Goal: Task Accomplishment & Management: Use online tool/utility

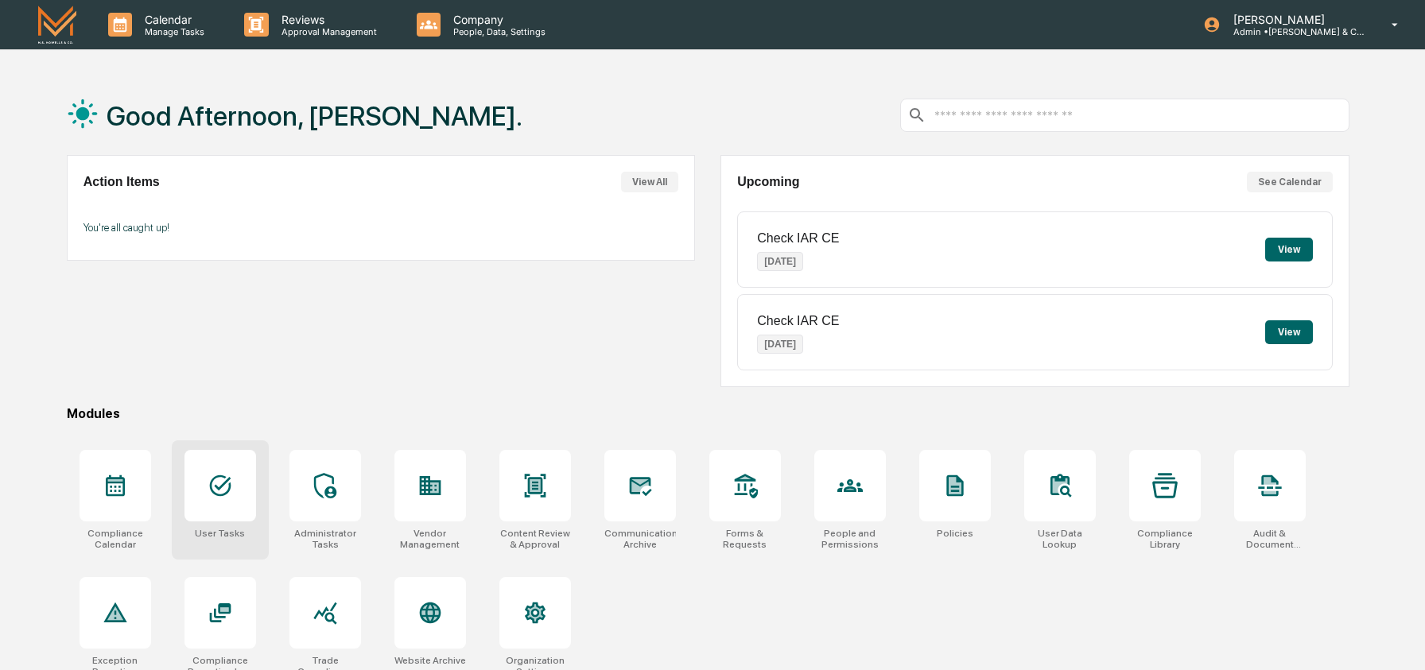
click at [227, 487] on icon at bounding box center [220, 485] width 25 height 25
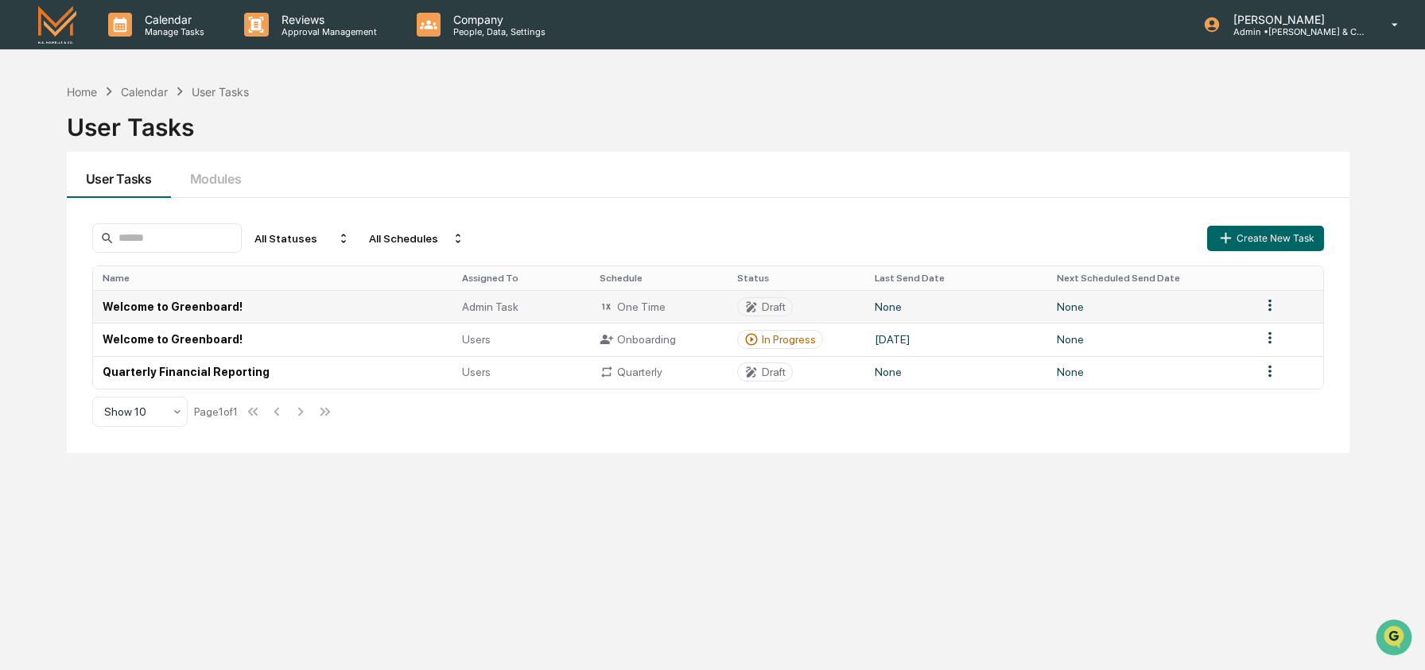
click at [200, 301] on td "Welcome to Greenboard!" at bounding box center [272, 306] width 359 height 33
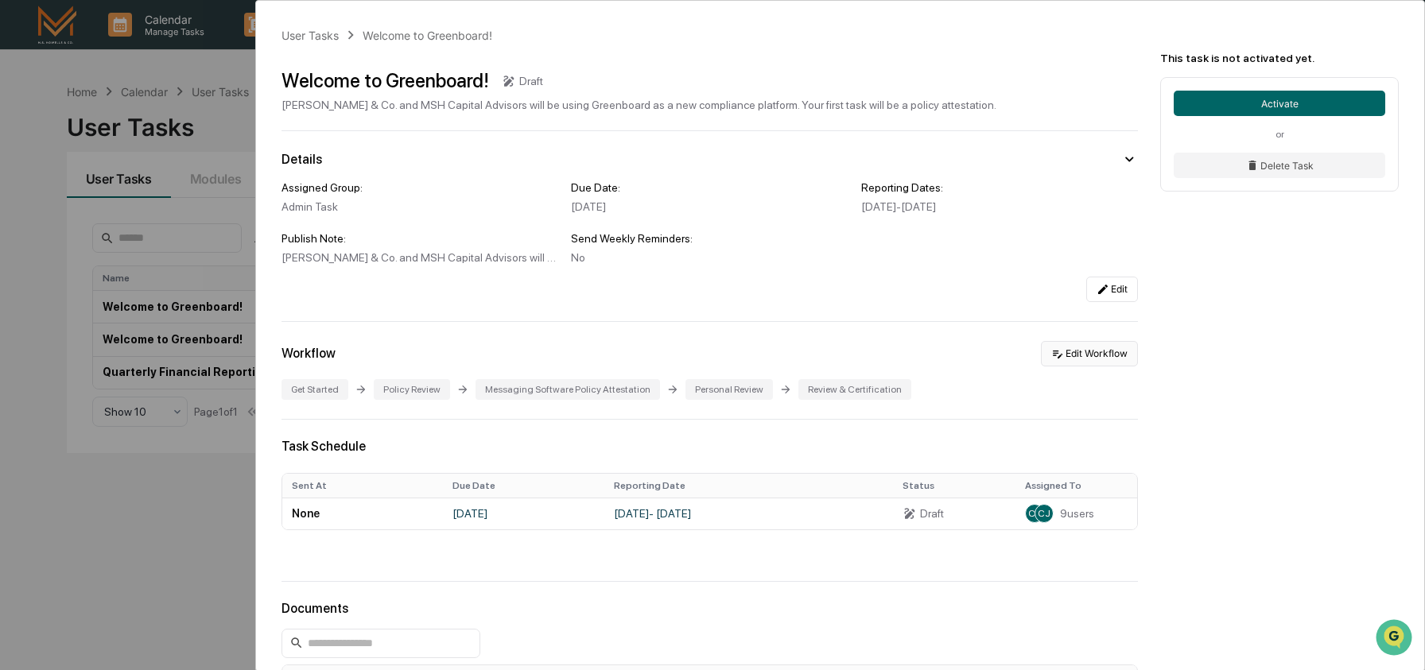
click at [1074, 366] on button "Edit Workflow" at bounding box center [1089, 353] width 97 height 25
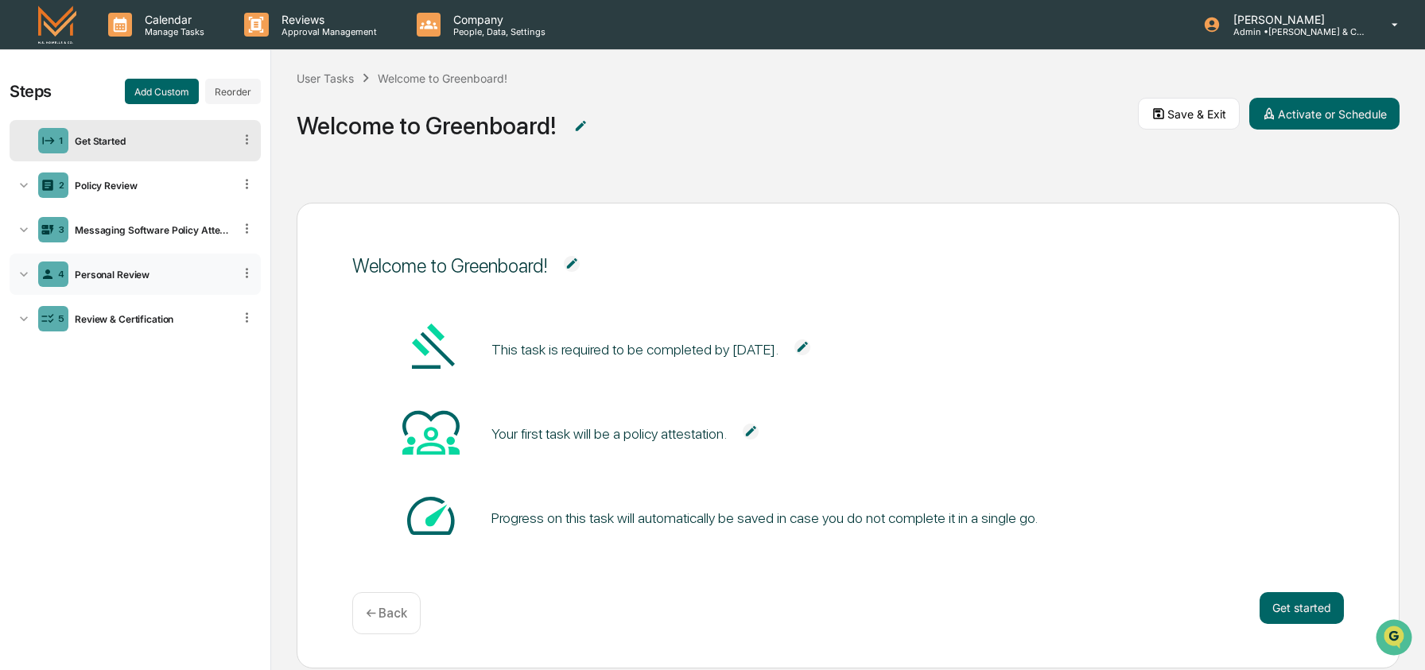
click at [149, 271] on div "Personal Review" at bounding box center [150, 275] width 165 height 12
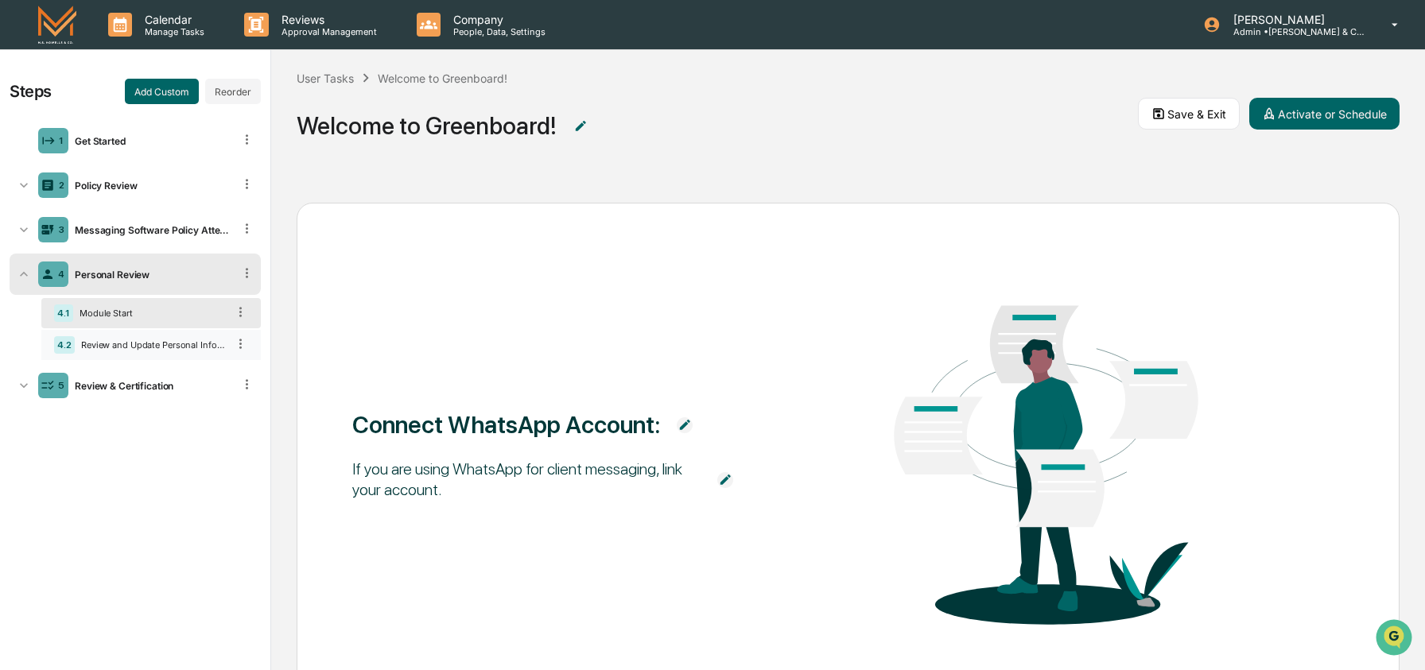
click at [129, 346] on div "Review and Update Personal Information" at bounding box center [151, 344] width 152 height 11
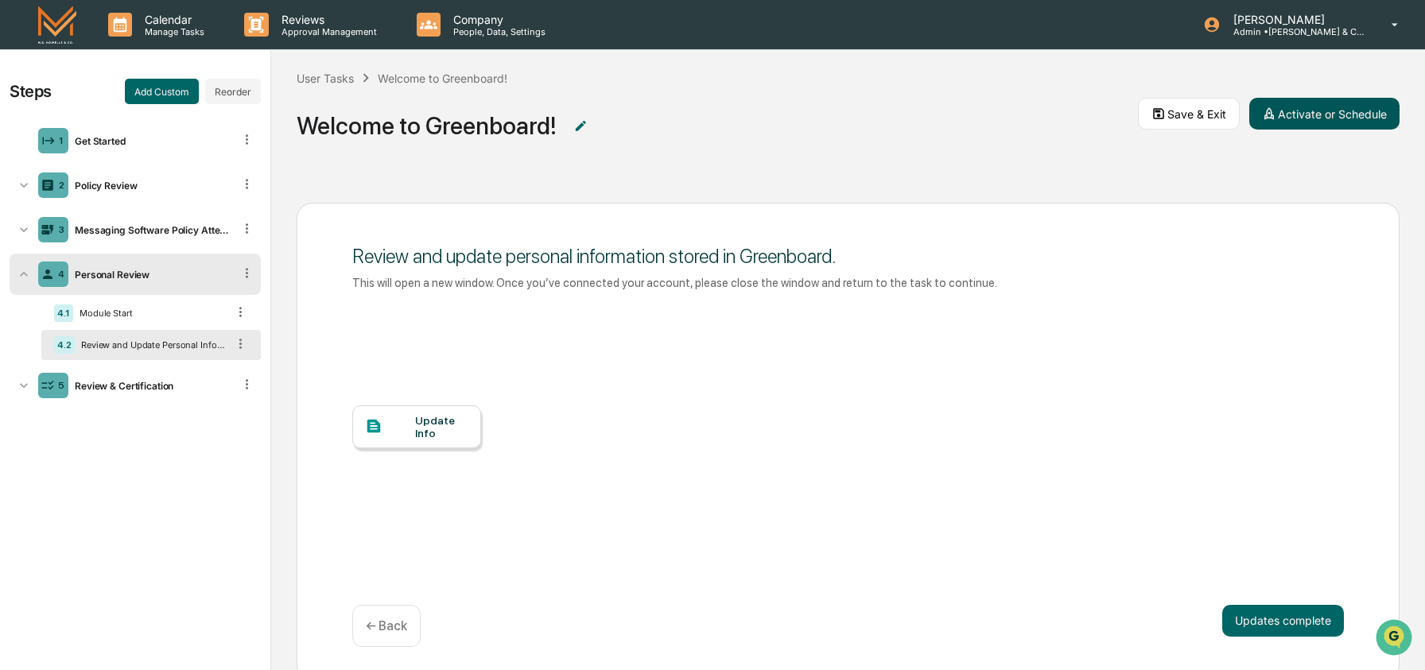
click at [1346, 113] on button "Activate or Schedule" at bounding box center [1324, 114] width 150 height 32
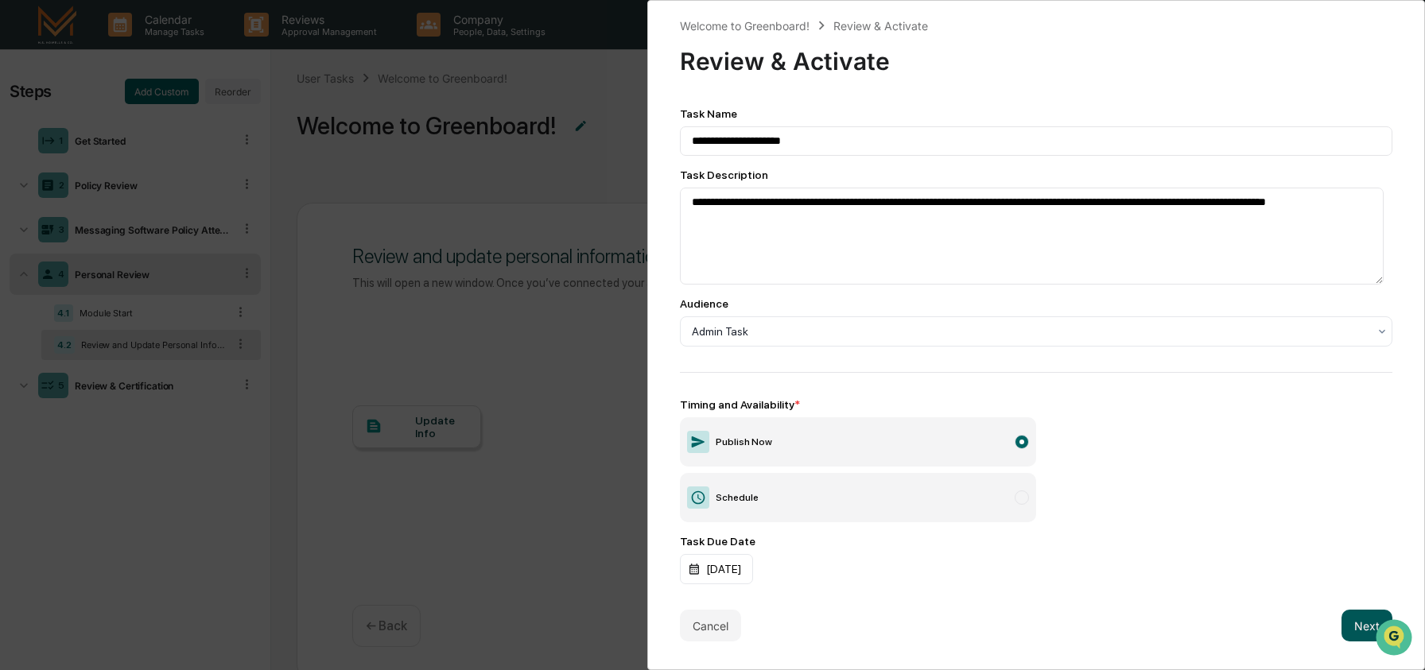
click at [1352, 627] on button "Next" at bounding box center [1366, 626] width 51 height 32
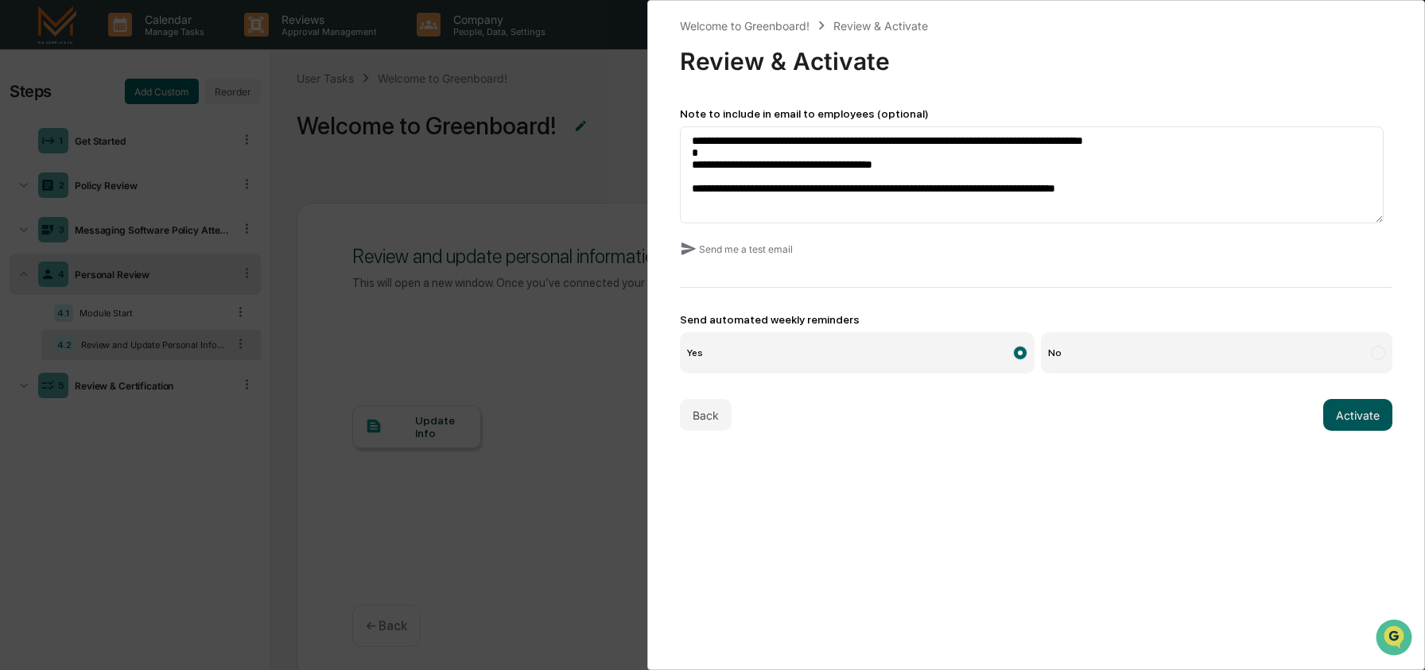
click at [1373, 420] on button "Activate" at bounding box center [1357, 415] width 69 height 32
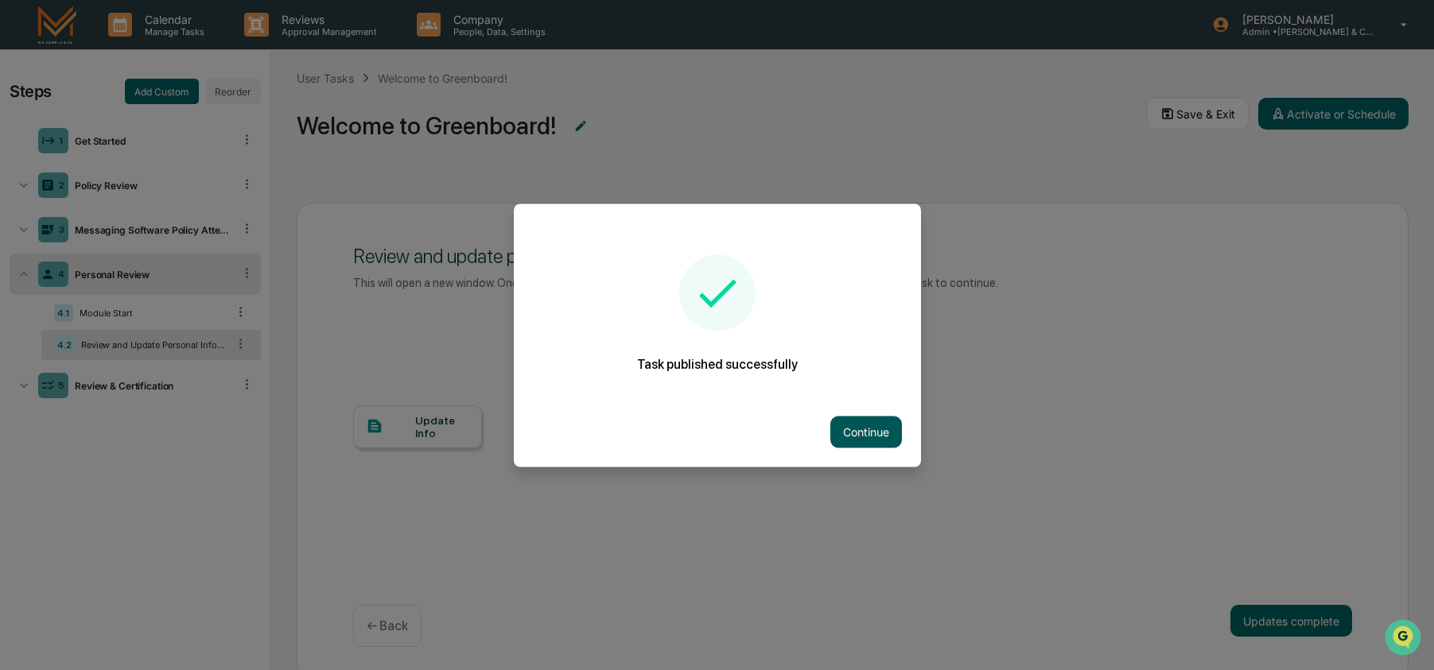
click at [863, 434] on button "Continue" at bounding box center [866, 432] width 72 height 32
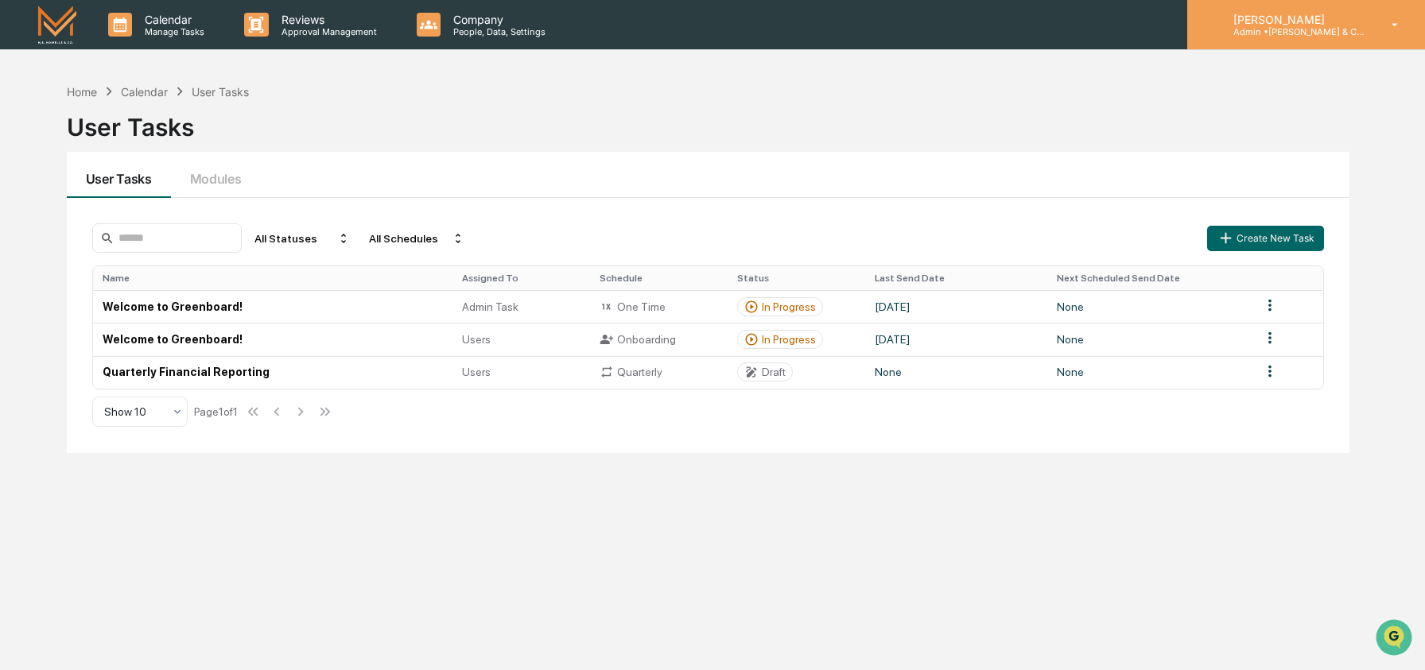
click at [1300, 30] on p "Admin • M.S. Howells & Co. - BD" at bounding box center [1294, 31] width 148 height 11
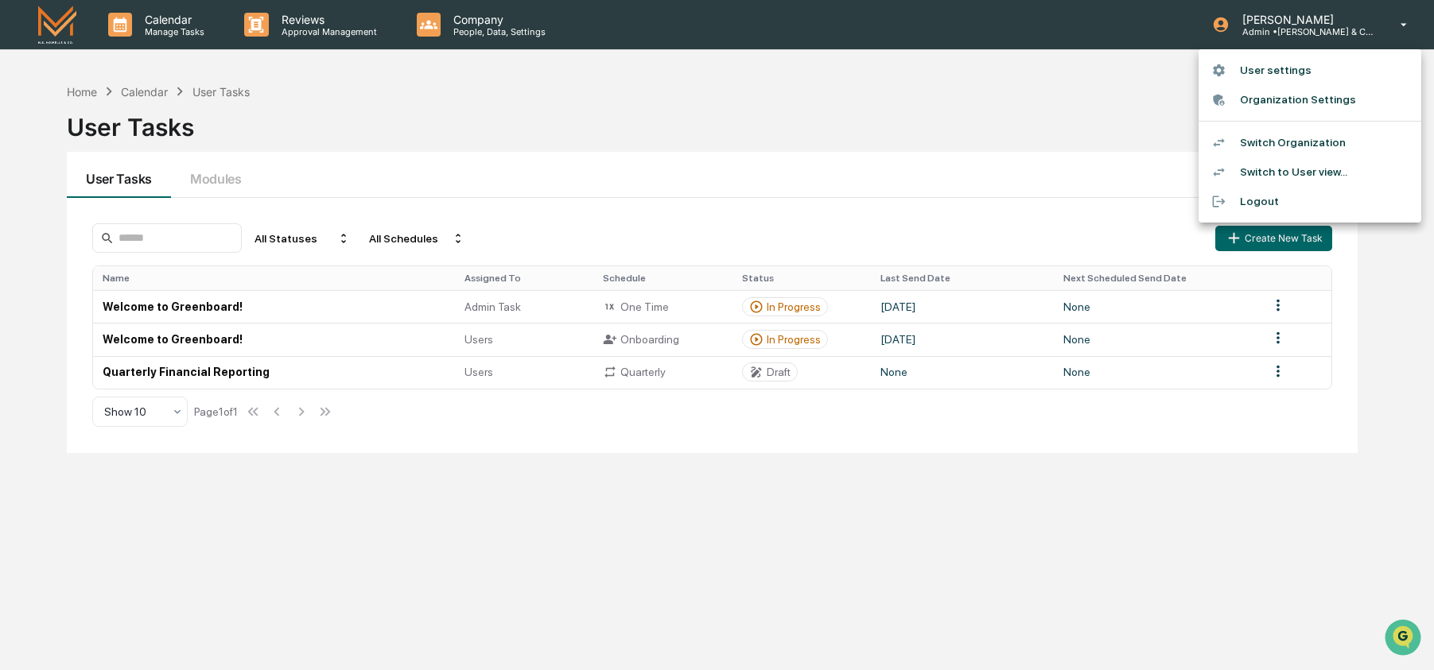
click at [1296, 145] on li "Switch Organization" at bounding box center [1309, 142] width 223 height 29
